Goal: Task Accomplishment & Management: Use online tool/utility

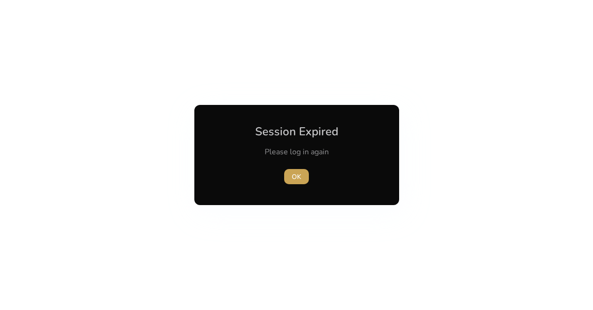
click at [299, 181] on span "button" at bounding box center [296, 176] width 25 height 23
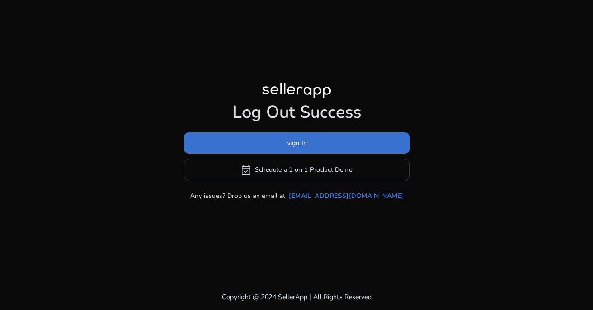
click at [288, 140] on span "Sign In" at bounding box center [296, 143] width 21 height 10
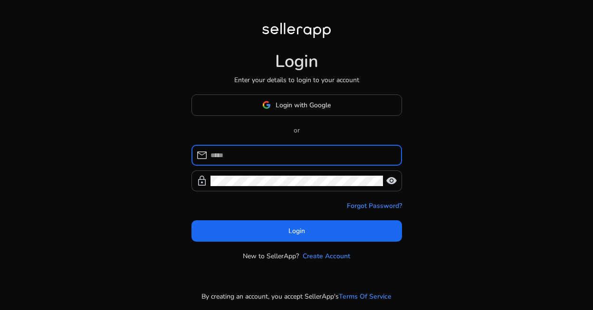
click at [262, 159] on input at bounding box center [302, 155] width 184 height 10
click at [246, 188] on div at bounding box center [296, 180] width 172 height 21
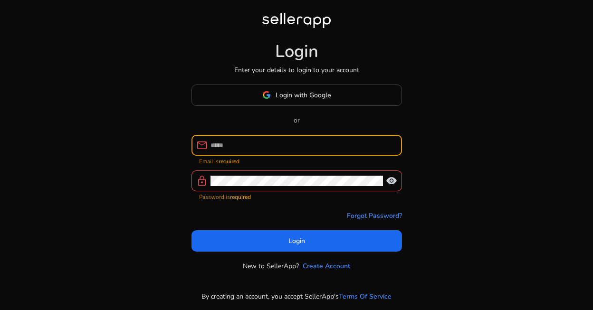
click at [238, 146] on input at bounding box center [302, 145] width 184 height 10
click at [235, 148] on input at bounding box center [302, 145] width 184 height 10
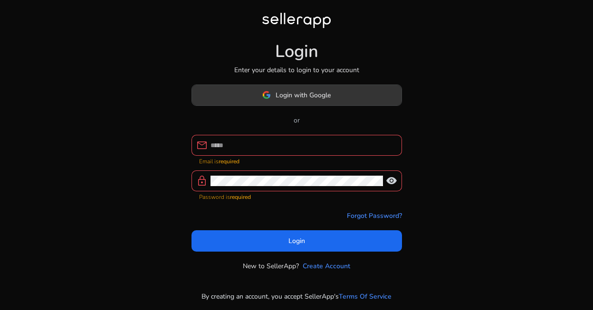
click at [304, 100] on span "Login with Google" at bounding box center [302, 95] width 55 height 10
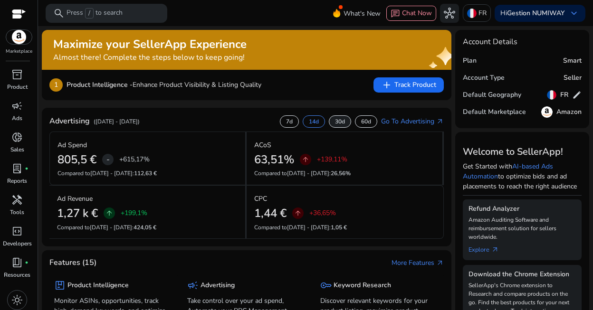
click at [337, 125] on div "30d" at bounding box center [340, 121] width 22 height 12
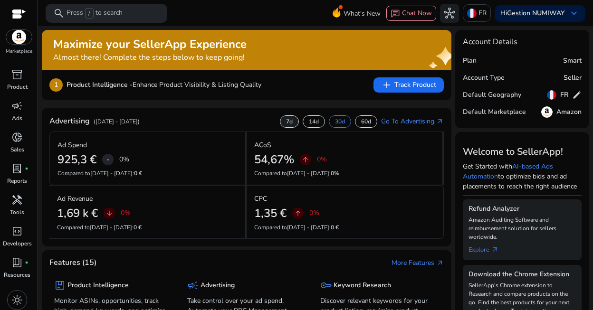
click at [284, 127] on div "7d" at bounding box center [289, 121] width 19 height 12
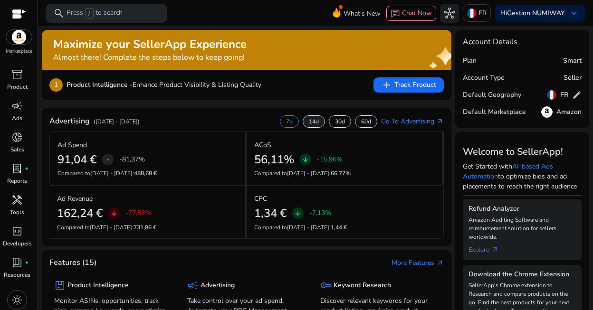
click at [309, 125] on p "14d" at bounding box center [314, 122] width 10 height 8
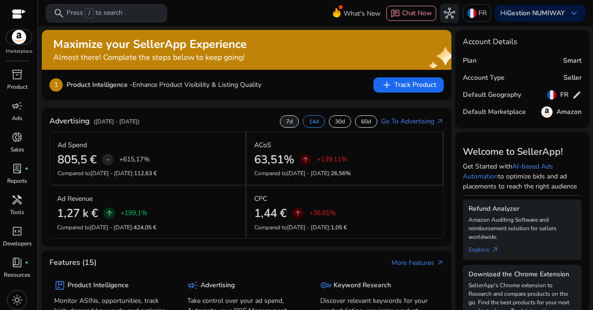
click at [286, 124] on p "7d" at bounding box center [289, 122] width 7 height 8
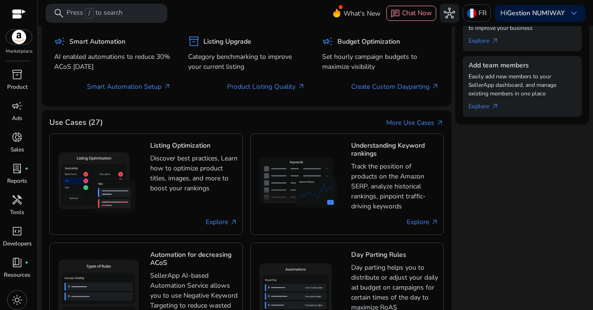
scroll to position [336, 0]
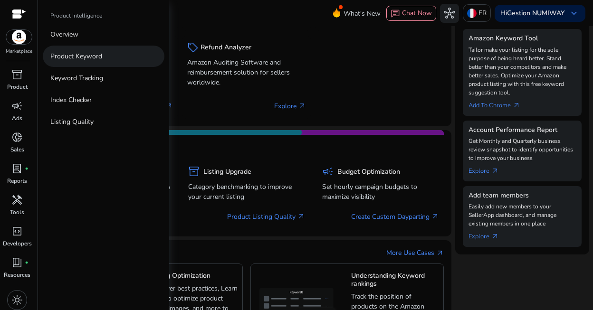
click at [75, 56] on p "Product Keyword" at bounding box center [76, 56] width 52 height 10
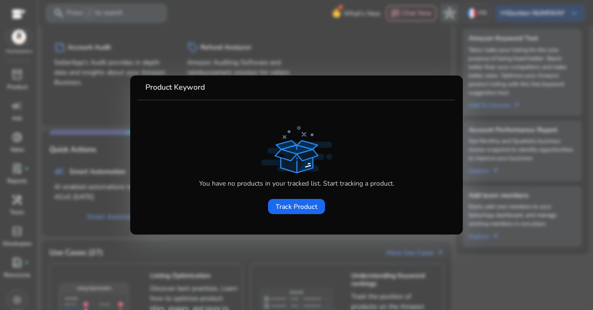
click at [108, 114] on div at bounding box center [296, 155] width 593 height 310
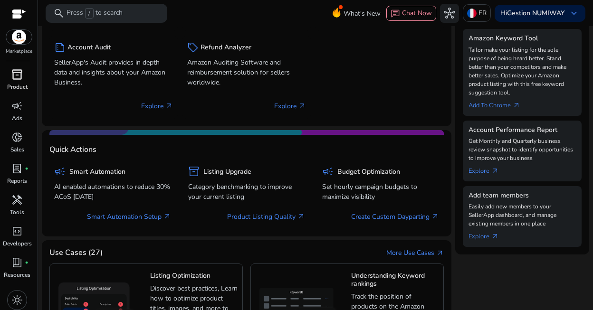
click at [18, 72] on span "inventory_2" at bounding box center [16, 74] width 11 height 11
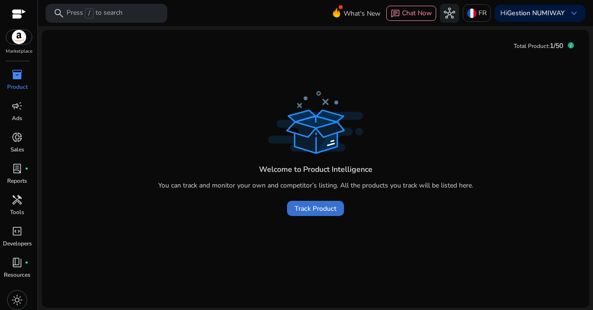
click at [317, 212] on span "Track Product" at bounding box center [315, 209] width 42 height 10
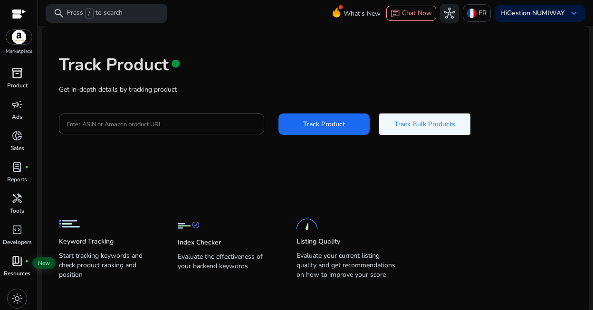
scroll to position [4, 0]
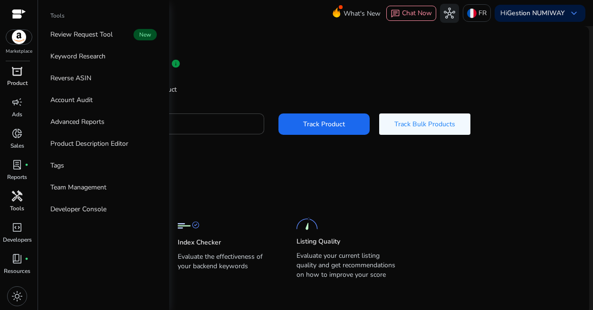
click at [16, 196] on span "handyman" at bounding box center [16, 195] width 11 height 11
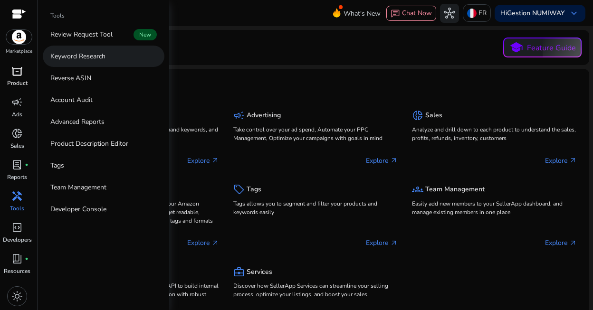
click at [101, 55] on p "Keyword Research" at bounding box center [77, 56] width 55 height 10
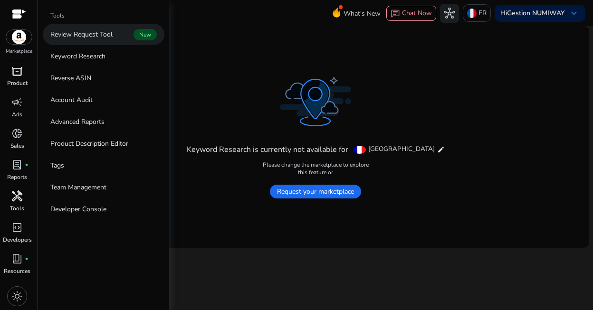
click at [89, 40] on link "Review Request Tool New" at bounding box center [104, 34] width 122 height 21
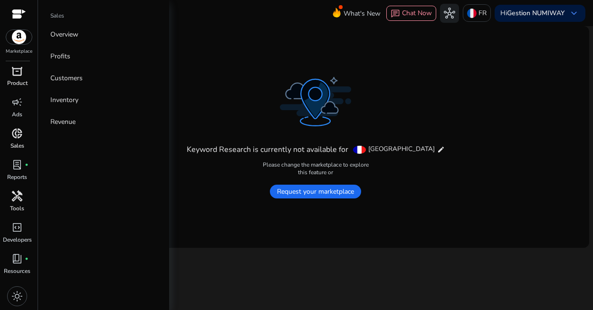
click at [17, 131] on span "donut_small" at bounding box center [16, 133] width 11 height 11
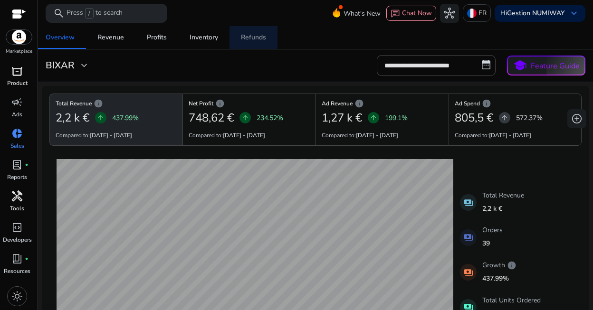
click at [251, 37] on div "Refunds" at bounding box center [253, 37] width 25 height 7
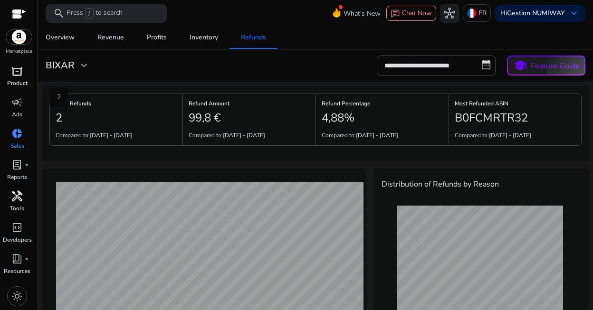
click at [62, 120] on h2 "2" at bounding box center [59, 118] width 7 height 14
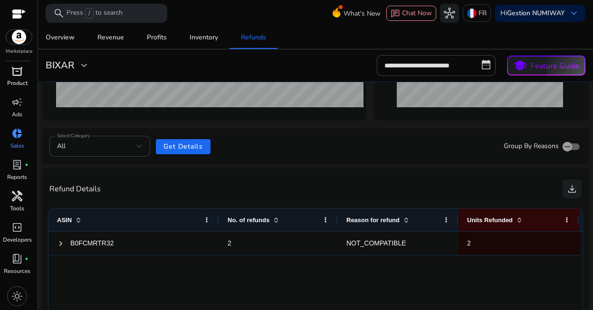
scroll to position [265, 0]
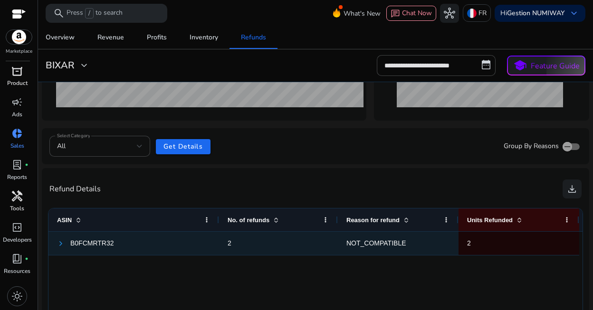
click at [62, 245] on span at bounding box center [61, 244] width 8 height 8
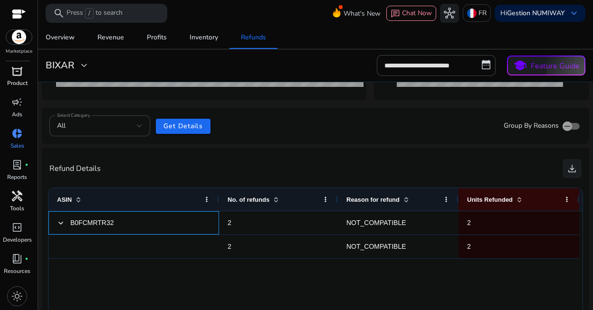
scroll to position [325, 0]
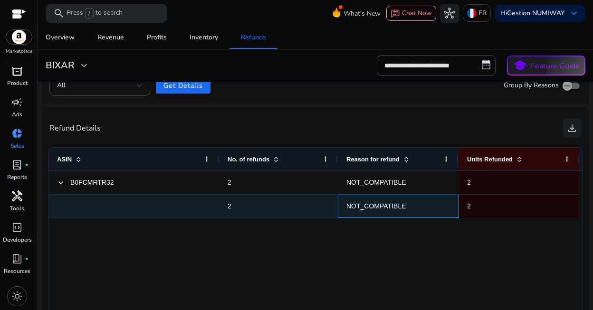
click at [367, 208] on span "NOT_COMPATIBLE" at bounding box center [376, 206] width 60 height 8
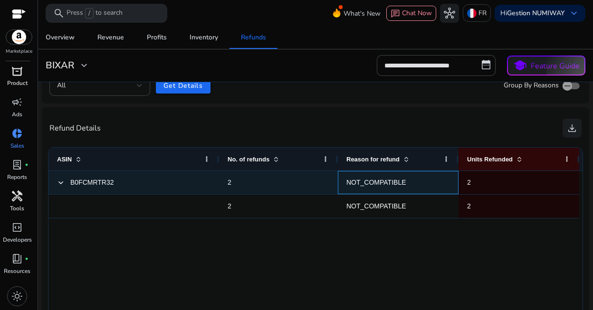
click at [368, 180] on span "NOT_COMPATIBLE" at bounding box center [376, 183] width 60 height 8
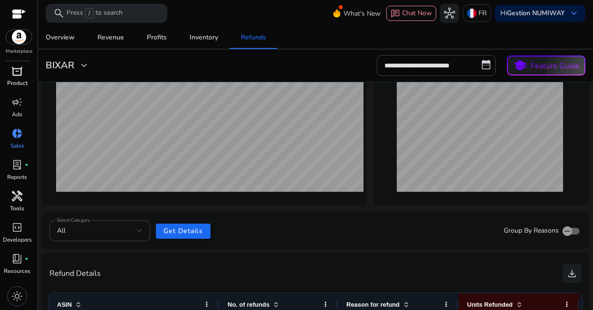
scroll to position [171, 0]
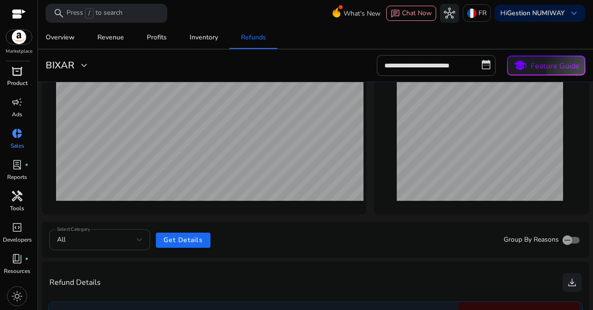
click at [142, 244] on div at bounding box center [140, 239] width 6 height 11
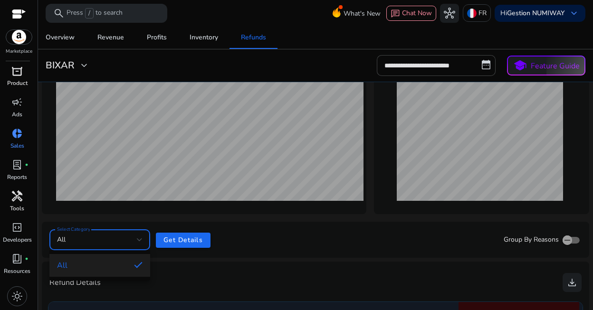
click at [265, 236] on div at bounding box center [296, 155] width 593 height 310
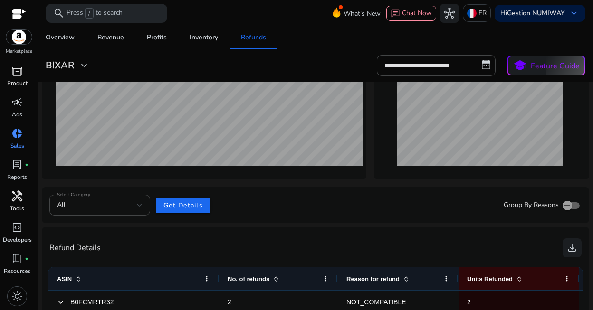
scroll to position [129, 0]
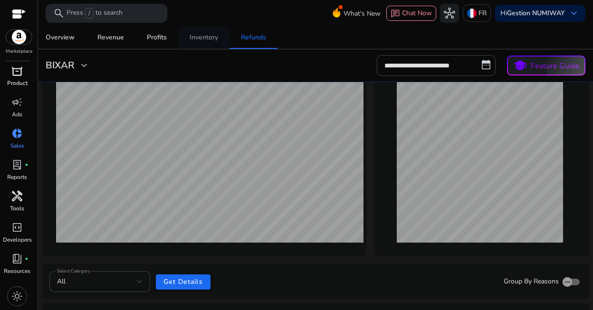
click at [205, 40] on div "Inventory" at bounding box center [203, 37] width 28 height 7
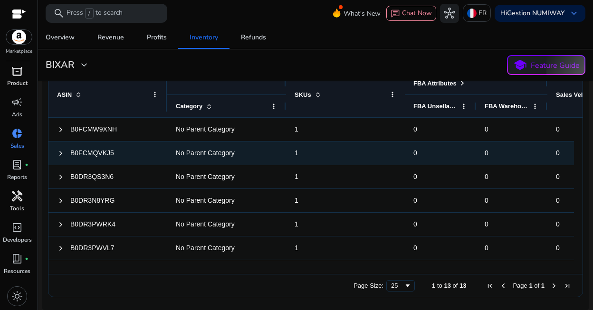
scroll to position [161, 0]
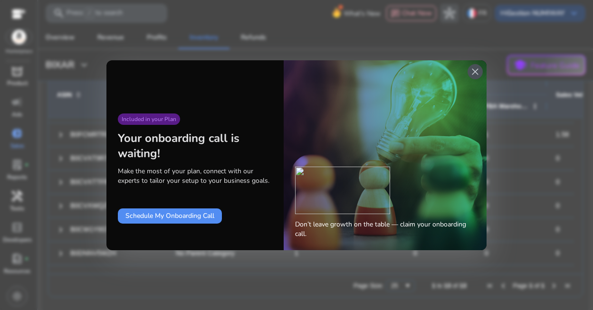
click at [477, 70] on span "close" at bounding box center [474, 71] width 11 height 11
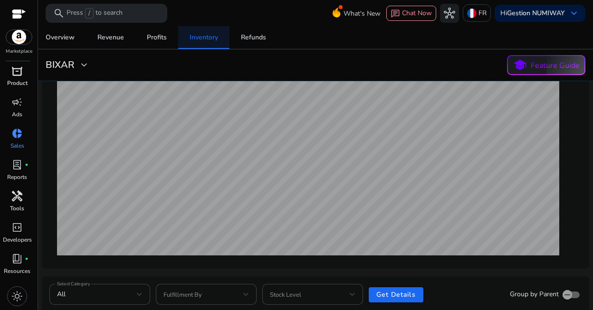
scroll to position [110, 0]
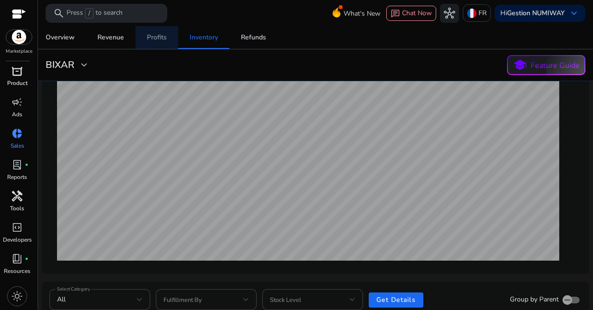
click at [163, 40] on div "Profits" at bounding box center [157, 37] width 20 height 7
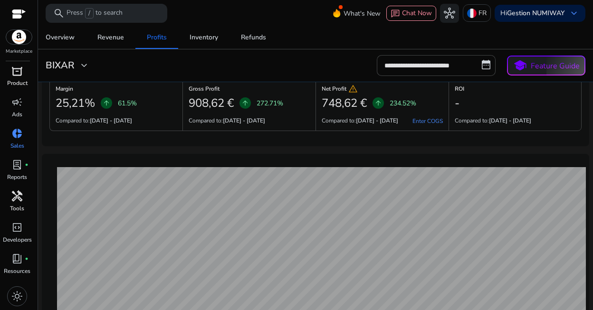
scroll to position [33, 0]
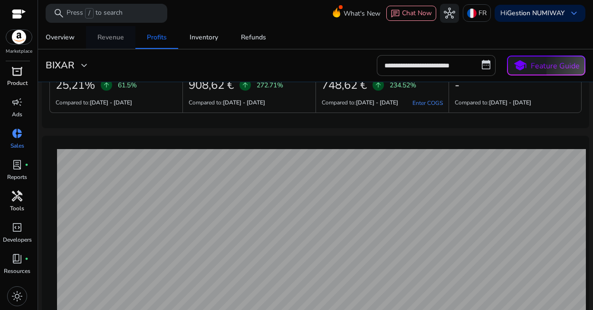
click at [115, 37] on div "Revenue" at bounding box center [110, 37] width 27 height 7
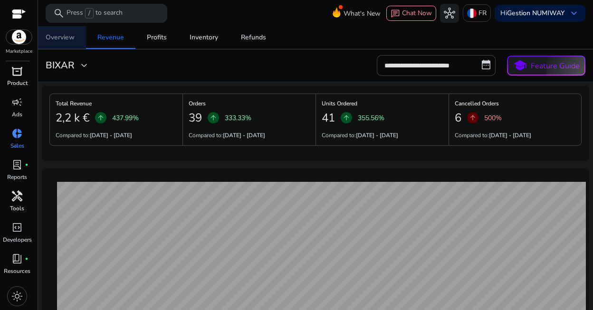
click at [74, 40] on div "Overview" at bounding box center [60, 37] width 29 height 7
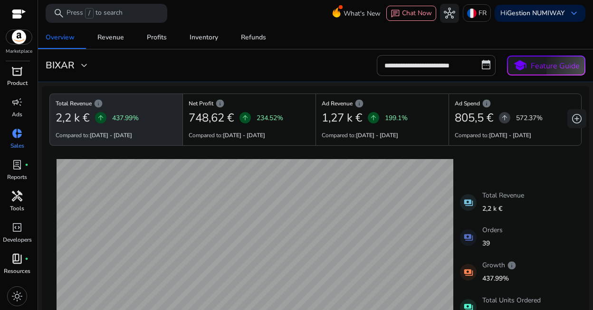
click at [12, 262] on span "book_4" at bounding box center [16, 258] width 11 height 11
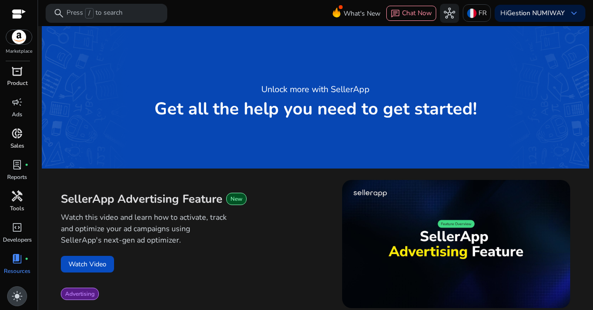
click at [19, 294] on span "light_mode" at bounding box center [16, 296] width 11 height 11
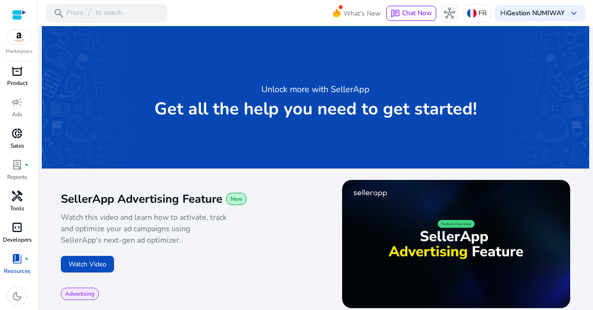
click at [18, 233] on span "code_blocks" at bounding box center [16, 227] width 11 height 11
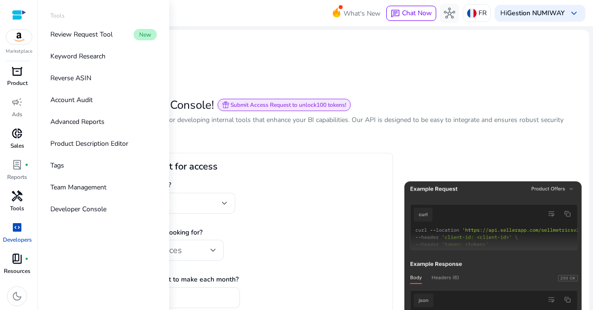
click at [18, 199] on span "handyman" at bounding box center [16, 195] width 11 height 11
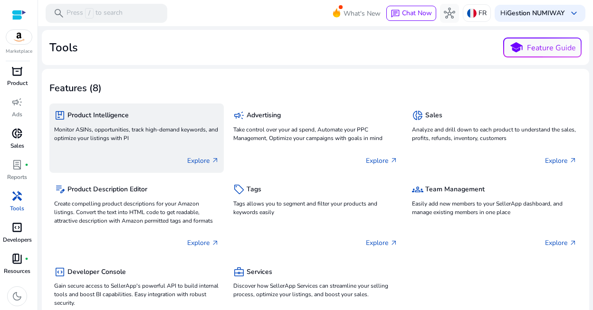
click at [106, 127] on p "Monitor ASINs, opportunities, track high-demand keywords, and optimize your lis…" at bounding box center [136, 133] width 165 height 17
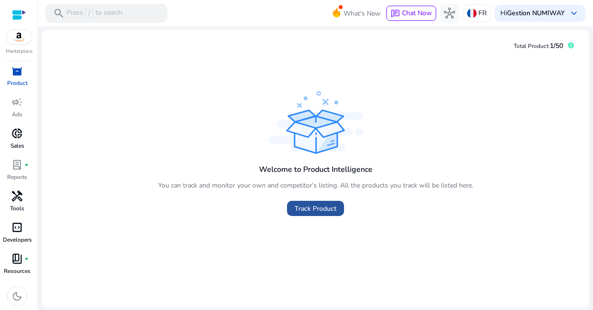
click at [309, 210] on span "Track Product" at bounding box center [315, 209] width 42 height 10
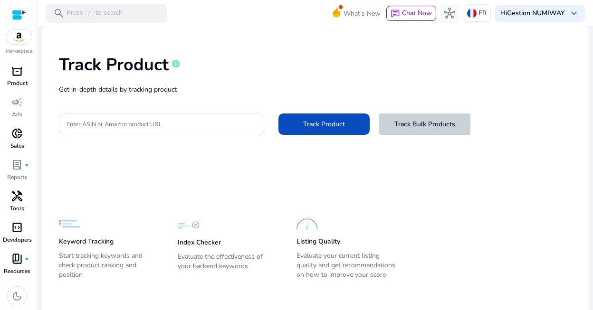
click at [409, 122] on span "Track Bulk Products" at bounding box center [424, 124] width 61 height 10
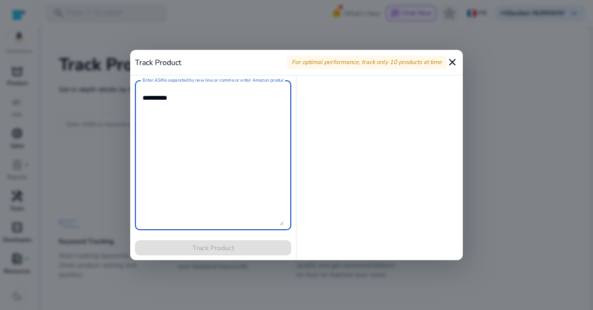
click at [449, 63] on mat-icon "close" at bounding box center [451, 62] width 11 height 11
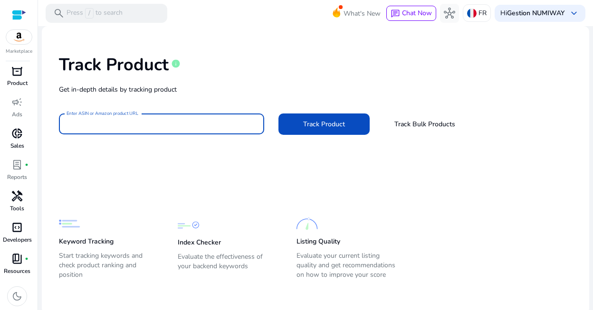
click at [146, 119] on input "Enter ASIN or Amazon product URL" at bounding box center [161, 124] width 190 height 10
type input "**********"
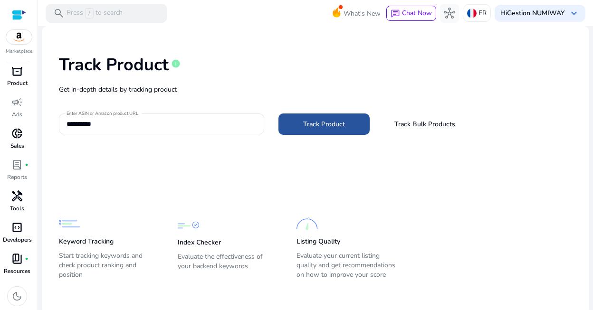
click at [304, 120] on span "Track Product" at bounding box center [324, 124] width 42 height 10
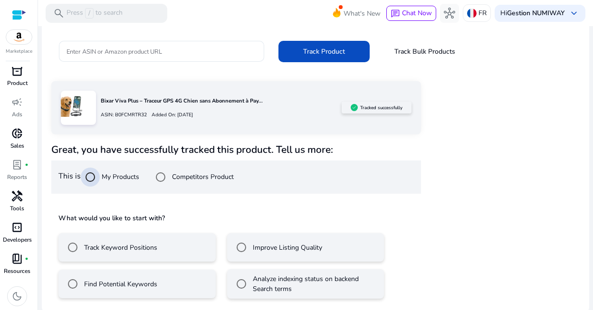
scroll to position [76, 0]
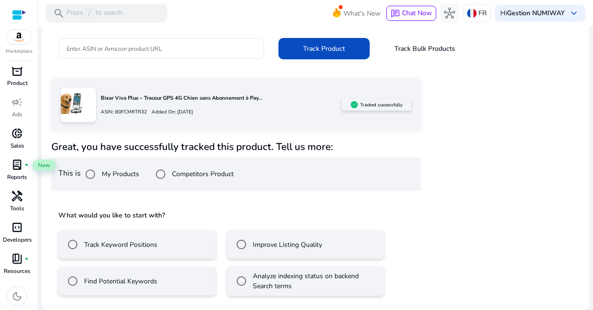
click at [18, 166] on span "lab_profile" at bounding box center [16, 164] width 11 height 11
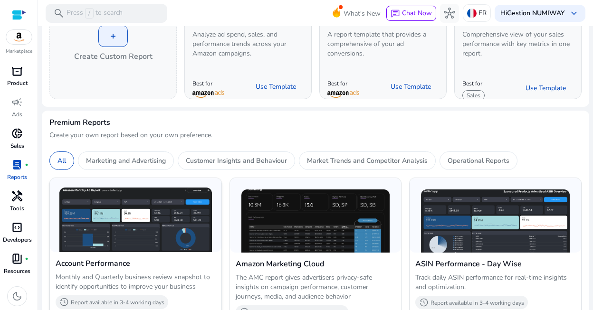
scroll to position [3, 0]
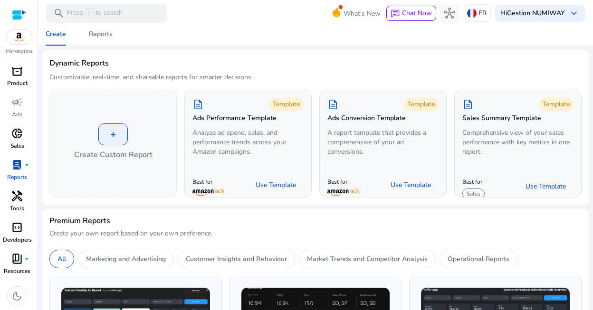
click at [22, 134] on span "donut_small" at bounding box center [16, 133] width 11 height 11
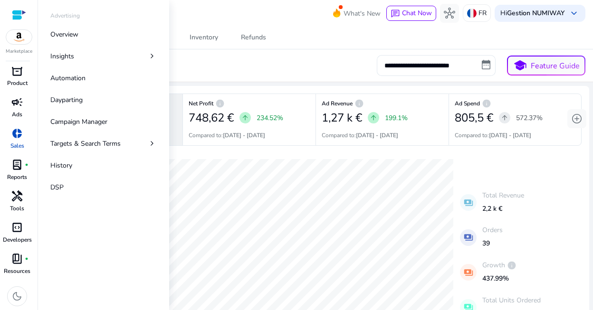
click at [15, 101] on span "campaign" at bounding box center [16, 101] width 11 height 11
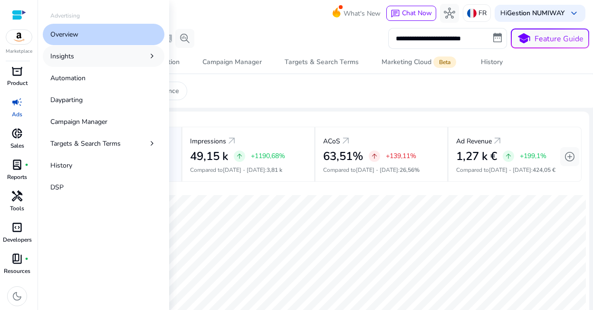
click at [91, 52] on link "Insights chevron_right" at bounding box center [104, 56] width 122 height 21
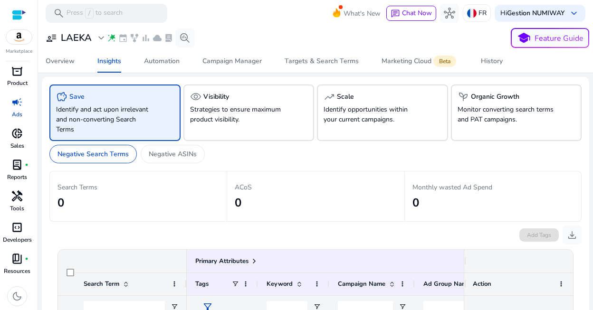
click at [266, 152] on app-sa-custom-tab "Negative Search Terms Negative ASINs" at bounding box center [315, 154] width 532 height 19
click at [65, 62] on div "Overview" at bounding box center [60, 61] width 29 height 7
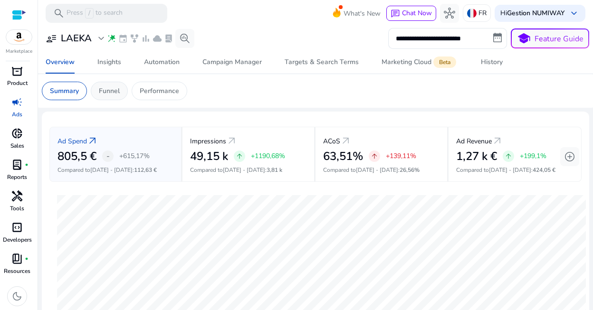
click at [114, 88] on p "Funnel" at bounding box center [109, 91] width 21 height 10
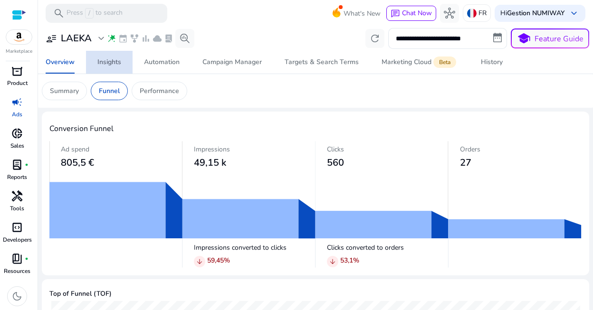
click at [114, 65] on div "Insights" at bounding box center [109, 62] width 24 height 7
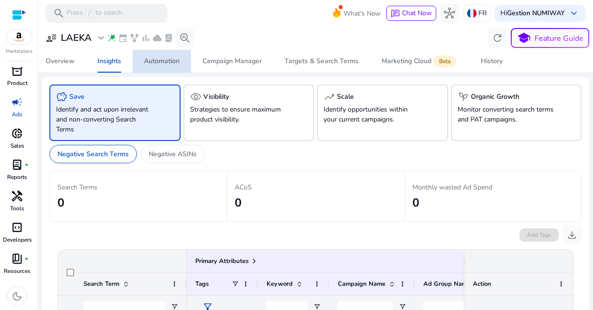
click at [152, 62] on div "Automation" at bounding box center [162, 61] width 36 height 7
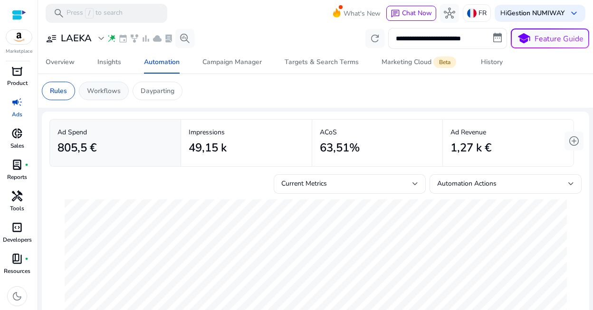
click at [109, 91] on p "Workflows" at bounding box center [104, 91] width 34 height 10
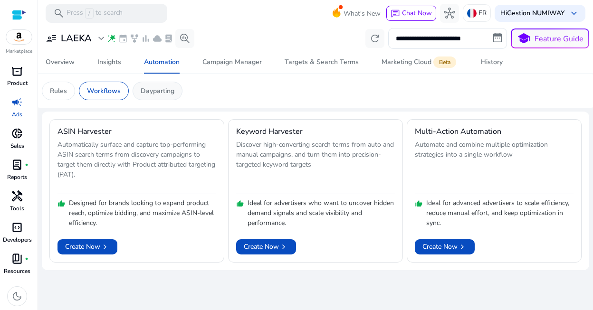
click at [154, 90] on p "Dayparting" at bounding box center [158, 91] width 34 height 10
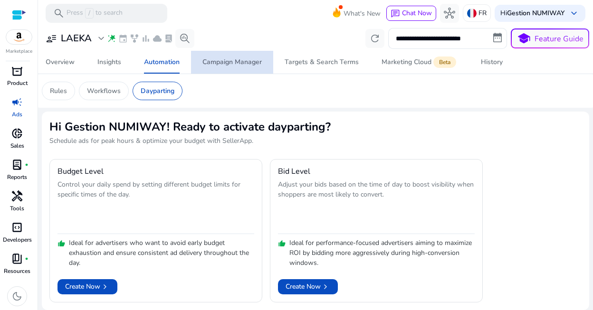
click at [238, 64] on div "Campaign Manager" at bounding box center [231, 62] width 59 height 7
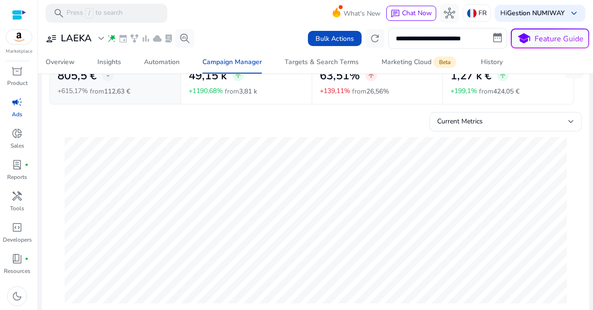
scroll to position [27, 0]
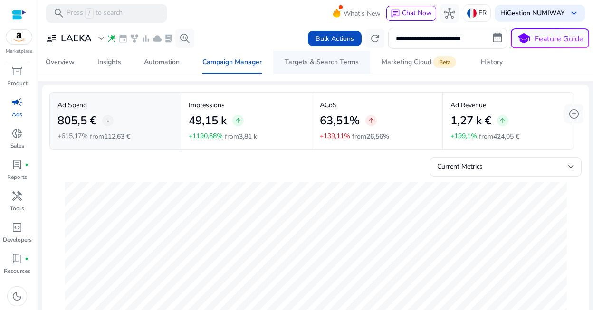
click at [306, 68] on span "Targets & Search Terms" at bounding box center [321, 62] width 74 height 23
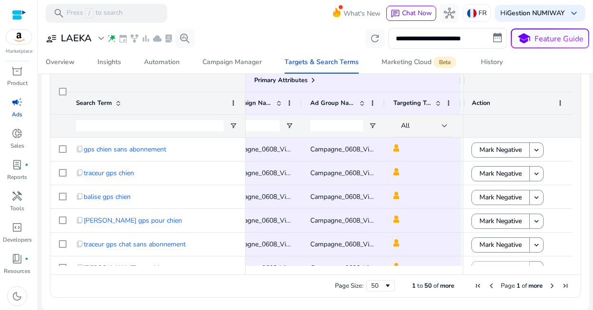
scroll to position [0, 17]
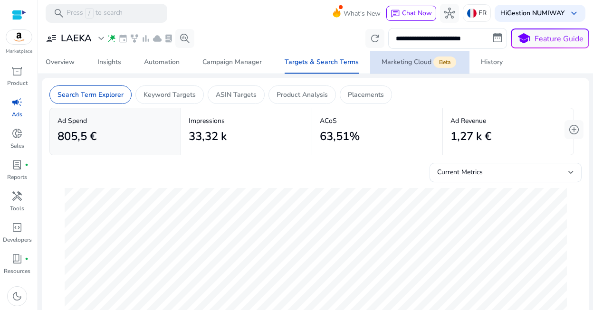
click at [412, 62] on div "Marketing Cloud Beta" at bounding box center [419, 62] width 76 height 8
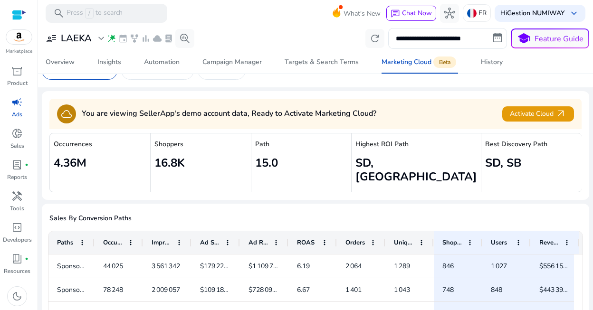
scroll to position [69, 0]
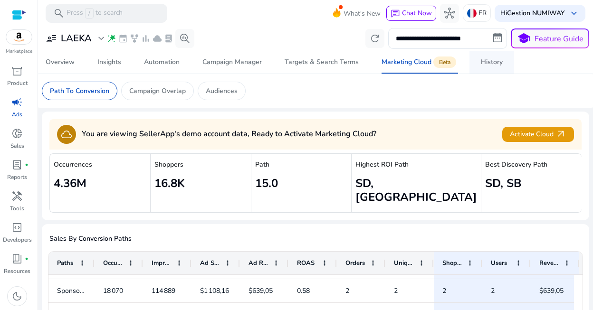
click at [487, 65] on div "History" at bounding box center [492, 62] width 22 height 7
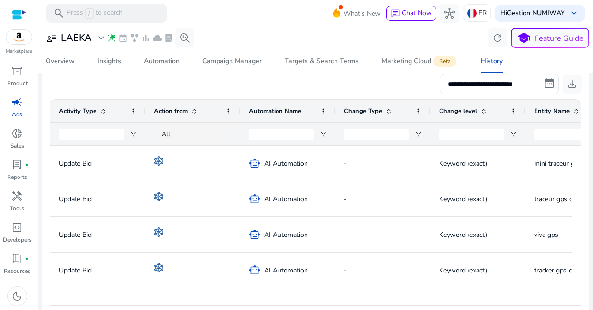
scroll to position [114, 0]
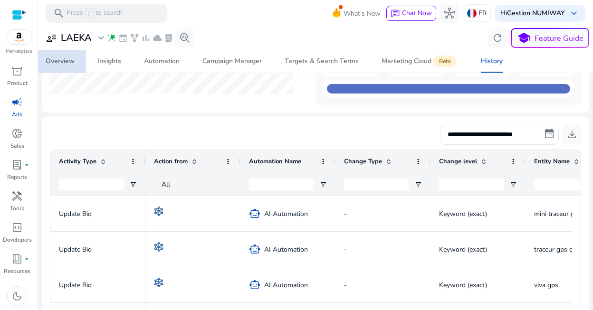
click at [55, 59] on div "Overview" at bounding box center [60, 61] width 29 height 7
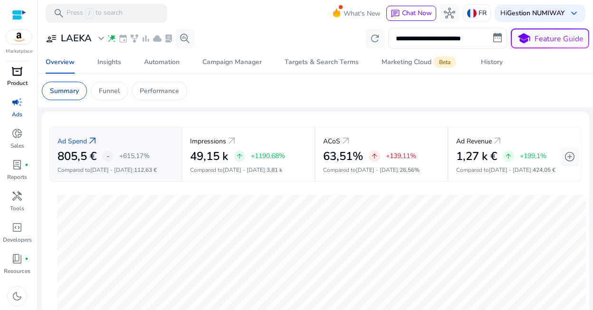
click at [17, 80] on p "Product" at bounding box center [17, 83] width 20 height 9
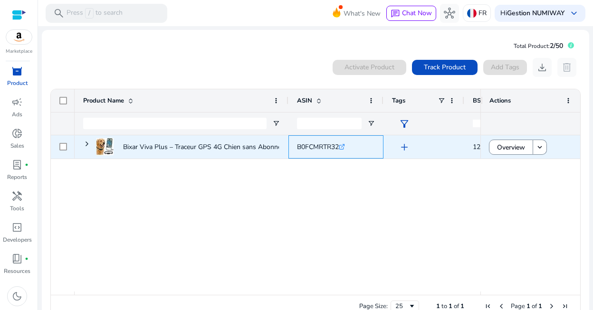
click at [343, 147] on icon at bounding box center [342, 145] width 3 height 3
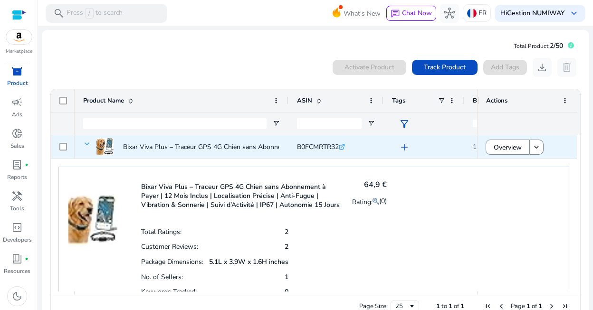
click at [88, 142] on span at bounding box center [87, 144] width 8 height 8
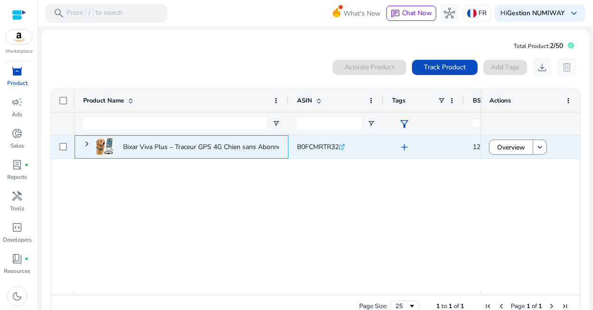
click at [88, 142] on span at bounding box center [87, 144] width 8 height 8
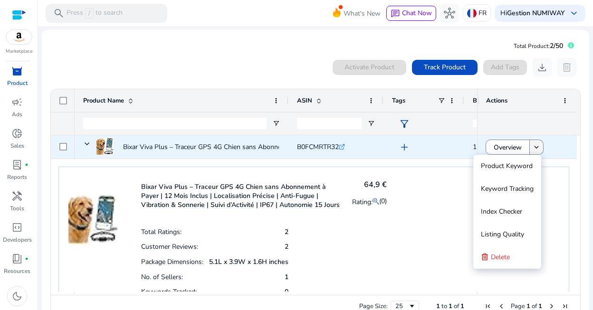
click at [533, 152] on span at bounding box center [536, 147] width 13 height 23
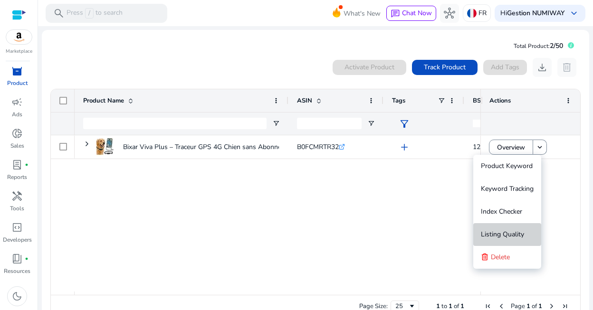
click at [510, 230] on span "Listing Quality" at bounding box center [502, 234] width 43 height 9
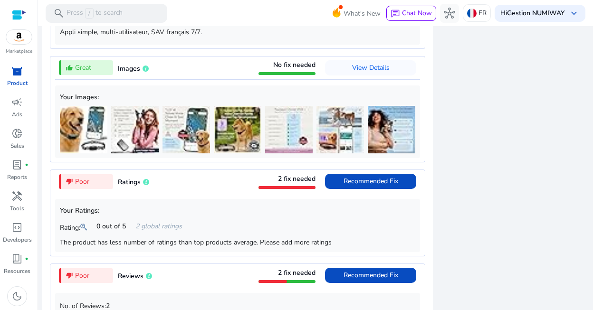
scroll to position [718, 0]
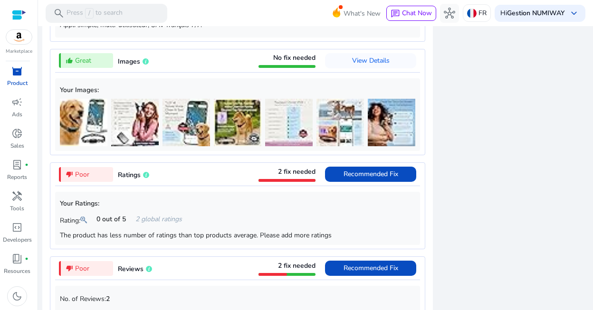
drag, startPoint x: 340, startPoint y: 241, endPoint x: 54, endPoint y: 244, distance: 285.9
click at [53, 244] on div "thumb_down_alt Poor Ratings 2 fix needed Recommended Fix Your Ratings: Rating: …" at bounding box center [237, 205] width 375 height 87
click at [170, 240] on div "The product has less number of ratings than top products average. Please add mo…" at bounding box center [237, 235] width 355 height 10
drag, startPoint x: 334, startPoint y: 245, endPoint x: 55, endPoint y: 245, distance: 278.8
click at [54, 245] on div "thumb_down_alt Poor Ratings 2 fix needed Recommended Fix Your Ratings: Rating: …" at bounding box center [237, 205] width 375 height 87
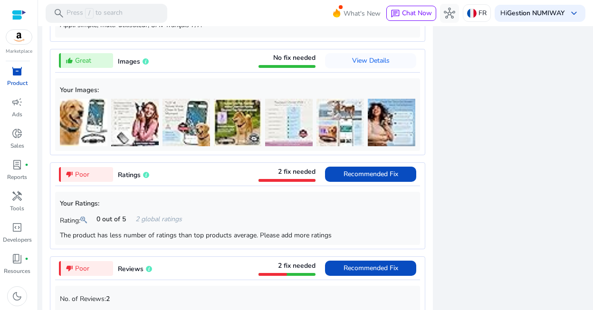
copy div "The product has less number of ratings than top products average. Please add mo…"
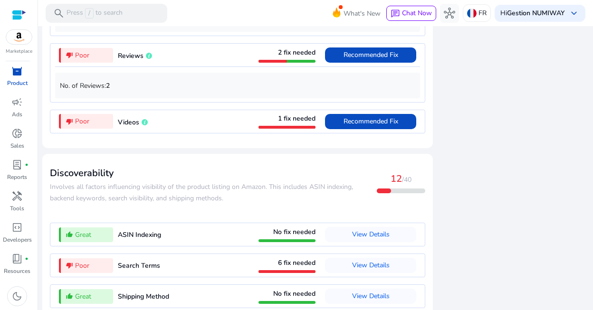
scroll to position [935, 0]
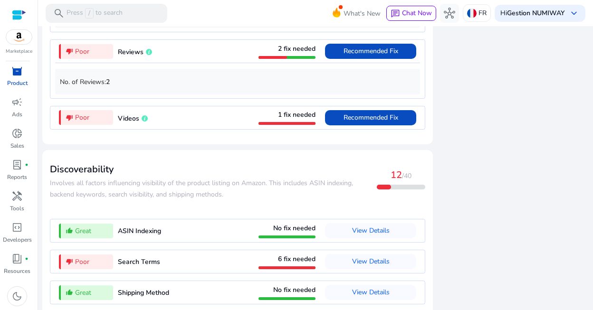
click at [140, 199] on span "​​Involves all factors influencing visibility of the product listing on Amazon.…" at bounding box center [201, 189] width 303 height 20
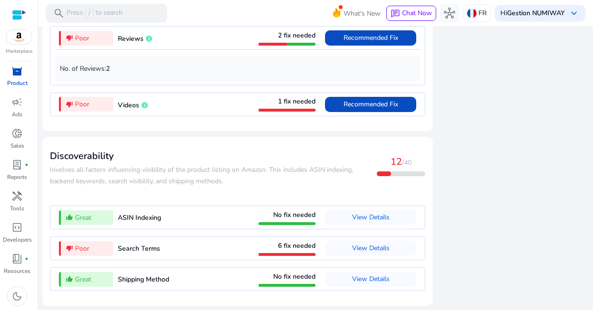
scroll to position [955, 0]
click at [358, 252] on span "View Details" at bounding box center [371, 248] width 38 height 9
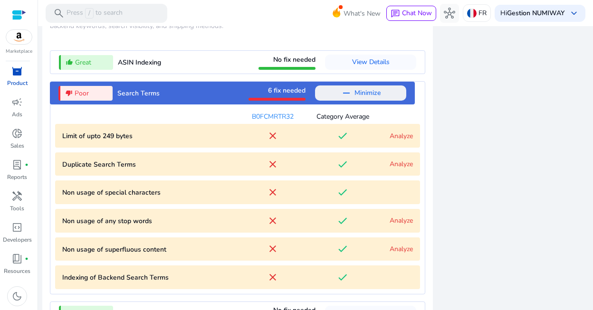
scroll to position [1145, 0]
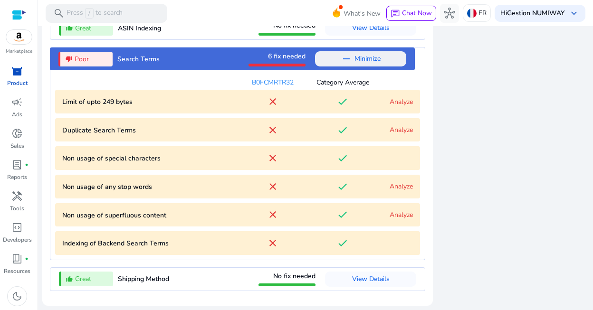
click at [404, 104] on link "Analyze" at bounding box center [400, 101] width 23 height 9
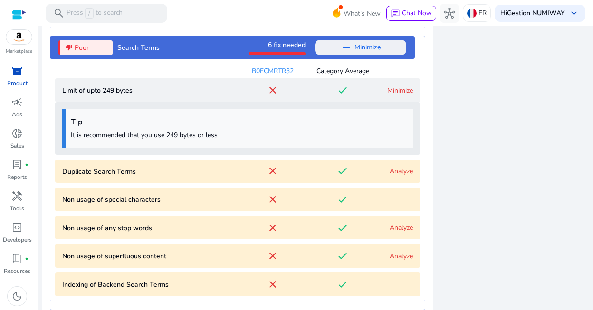
scroll to position [1114, 0]
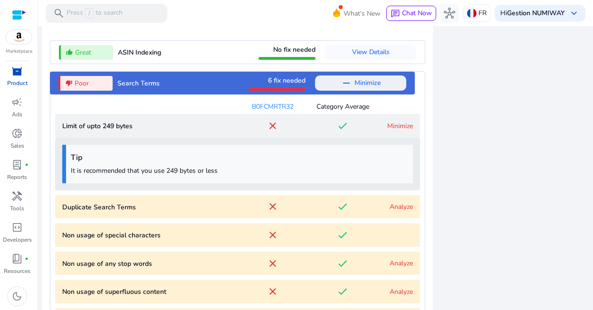
click at [389, 131] on link "Minimize" at bounding box center [400, 126] width 26 height 9
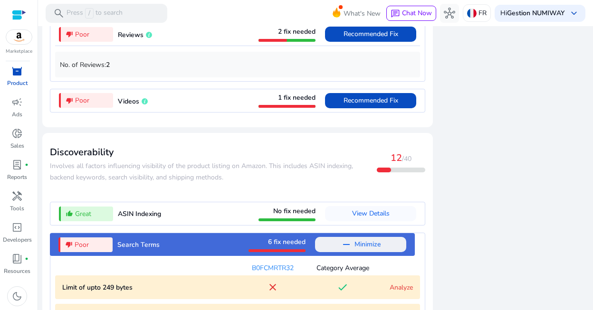
scroll to position [952, 0]
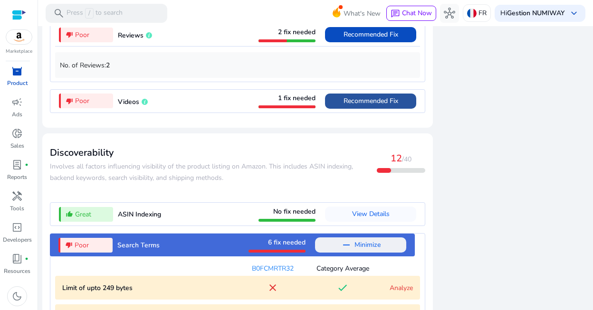
click at [378, 105] on span "Recommended Fix" at bounding box center [370, 100] width 55 height 9
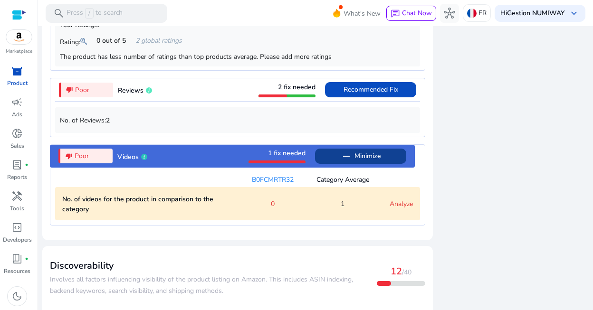
scroll to position [849, 0]
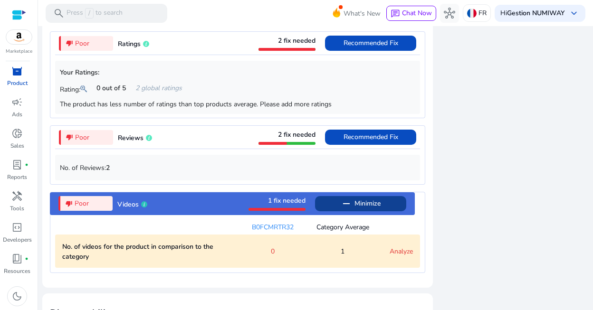
click at [294, 145] on div at bounding box center [286, 142] width 57 height 5
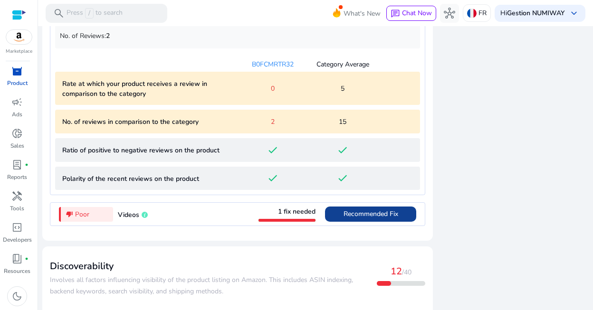
scroll to position [982, 0]
click at [275, 126] on div "2" at bounding box center [272, 121] width 70 height 10
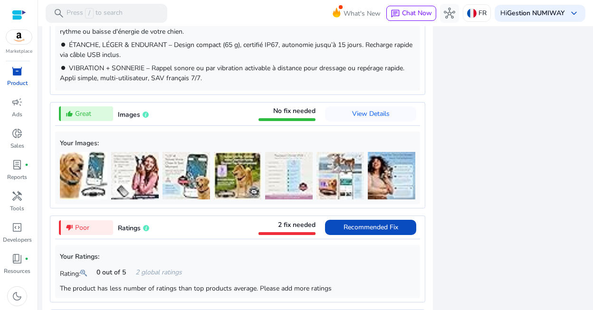
scroll to position [584, 0]
